Goal: Information Seeking & Learning: Understand process/instructions

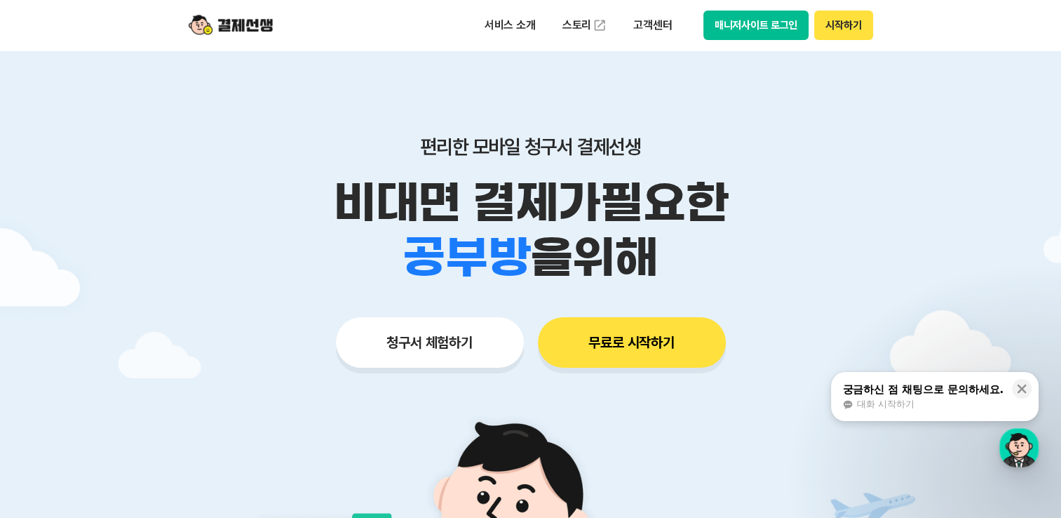
click at [791, 20] on button "매니저사이트 로그인" at bounding box center [756, 25] width 106 height 29
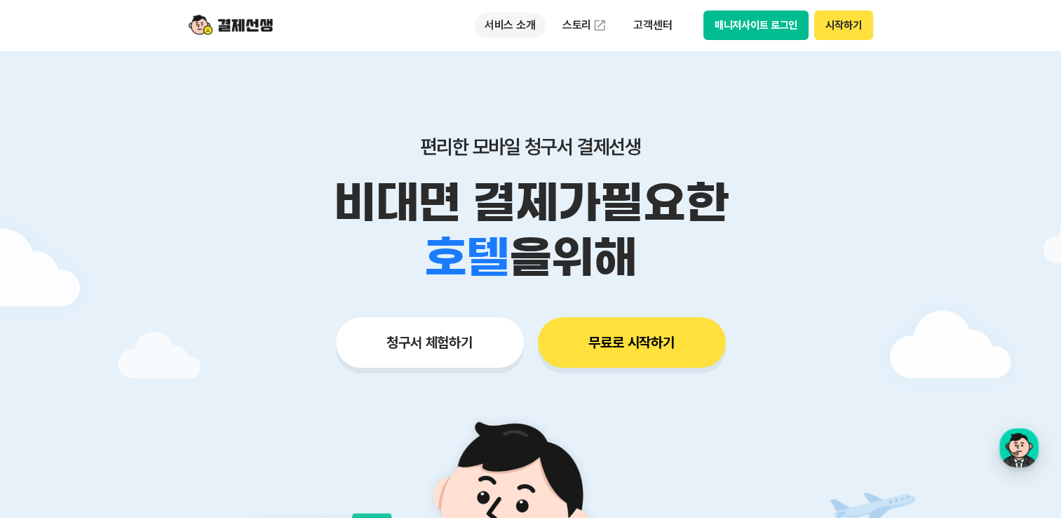
click at [520, 32] on p "서비스 소개" at bounding box center [510, 25] width 71 height 25
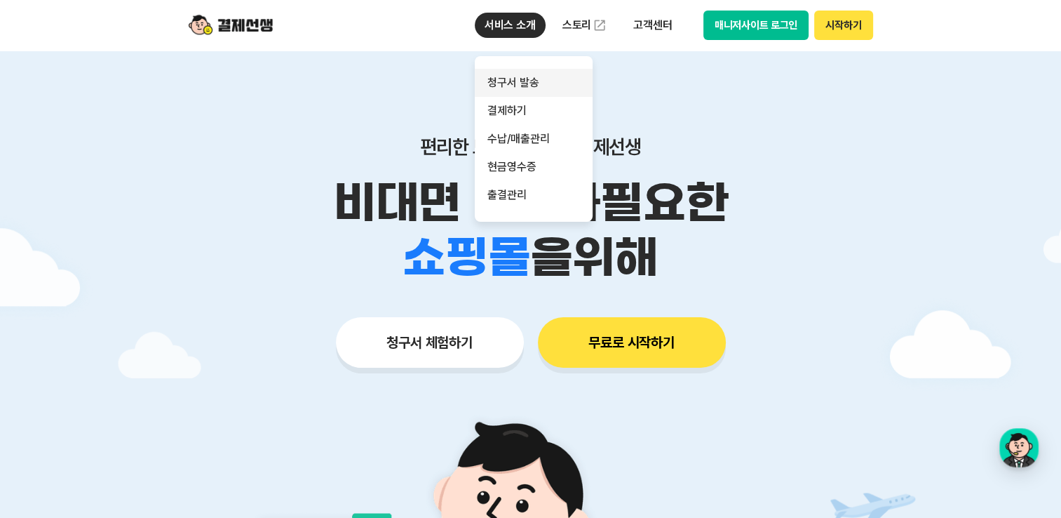
click at [523, 82] on link "청구서 발송" at bounding box center [534, 83] width 118 height 28
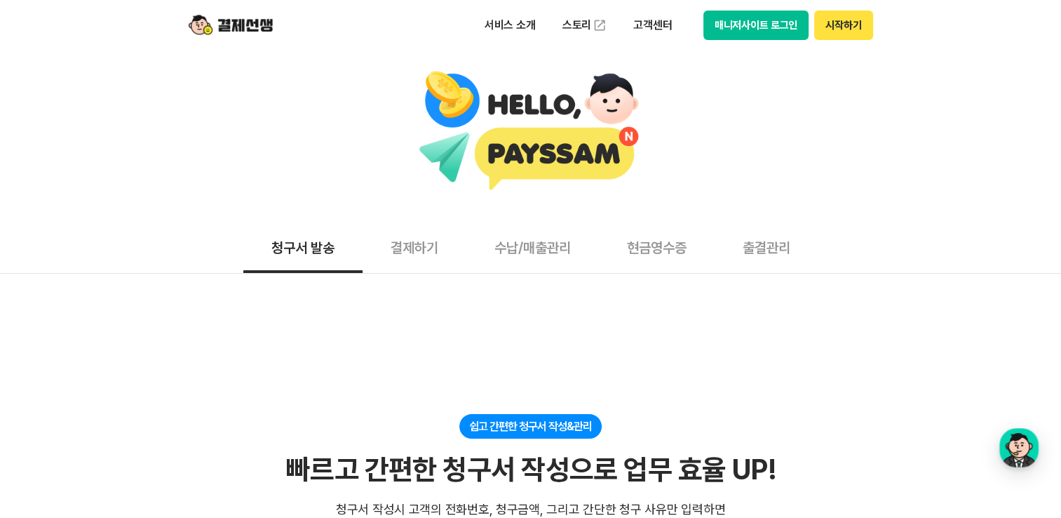
click at [416, 257] on button "결제하기" at bounding box center [415, 247] width 104 height 52
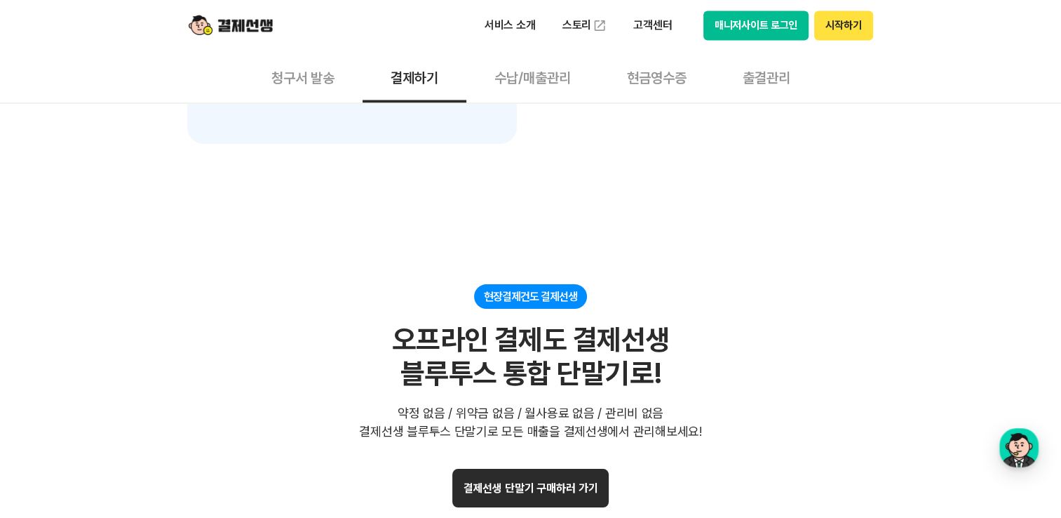
scroll to position [2735, 0]
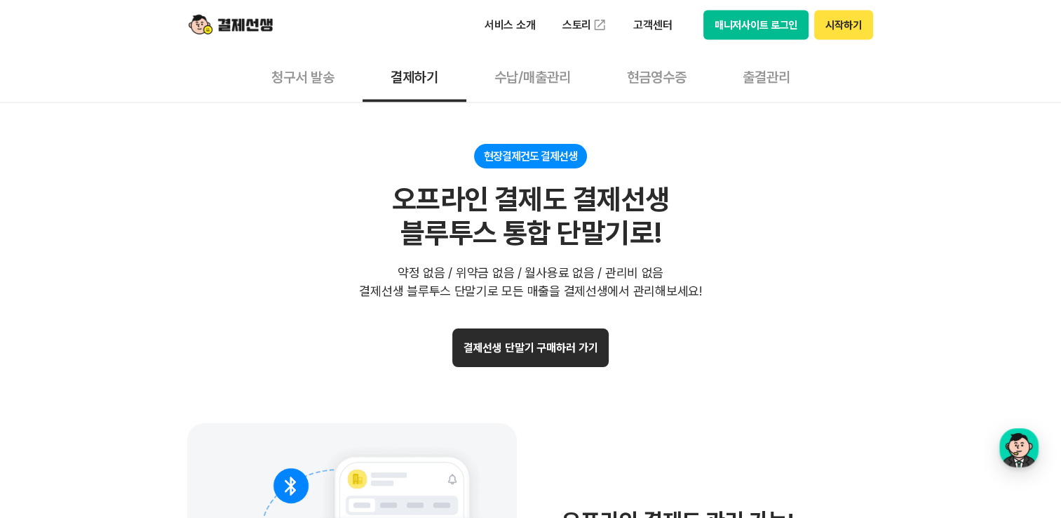
click at [562, 346] on button "결제선생 단말기 구매하러 가기" at bounding box center [530, 347] width 157 height 39
click at [236, 16] on img at bounding box center [231, 25] width 84 height 27
